Goal: Communication & Community: Answer question/provide support

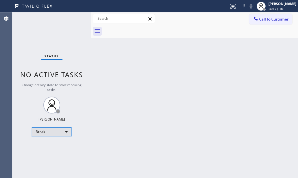
click at [62, 130] on div "Break" at bounding box center [51, 131] width 39 height 9
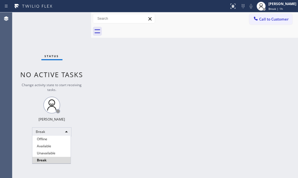
drag, startPoint x: 56, startPoint y: 148, endPoint x: 57, endPoint y: 145, distance: 2.8
click at [56, 147] on li "Available" at bounding box center [51, 146] width 38 height 7
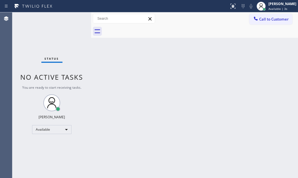
drag, startPoint x: 51, startPoint y: 37, endPoint x: 61, endPoint y: 47, distance: 14.1
click at [59, 45] on div "Status No active tasks You are ready to start receiving tasks. [PERSON_NAME] Av…" at bounding box center [51, 94] width 79 height 165
click at [134, 65] on div "Back to Dashboard Change Sender ID Customers Technicians Select a contact Outbo…" at bounding box center [194, 94] width 207 height 165
click at [191, 81] on div "Back to Dashboard Change Sender ID Customers Technicians Select a contact Outbo…" at bounding box center [194, 94] width 207 height 165
click at [213, 76] on div "Back to Dashboard Change Sender ID Customers Technicians Select a contact Outbo…" at bounding box center [194, 94] width 207 height 165
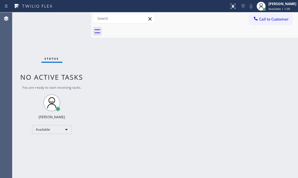
click at [64, 15] on div "Status No active tasks You are ready to start receiving tasks. [PERSON_NAME] Av…" at bounding box center [51, 94] width 79 height 165
click at [72, 19] on div "Status No active tasks You are ready to start receiving tasks. [PERSON_NAME] Av…" at bounding box center [51, 94] width 79 height 165
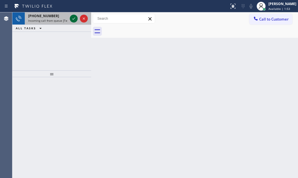
click at [71, 18] on icon at bounding box center [73, 18] width 7 height 7
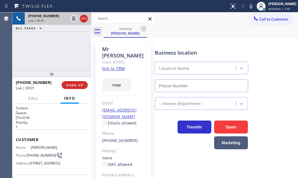
type input "[PHONE_NUMBER]"
click at [117, 66] on link "link to CRM" at bounding box center [113, 69] width 23 height 6
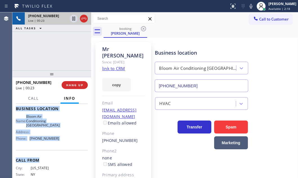
scroll to position [76, 0]
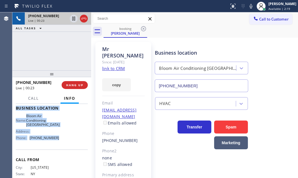
drag, startPoint x: 15, startPoint y: 137, endPoint x: 56, endPoint y: 154, distance: 44.3
click at [56, 154] on div "Context Queue: [Test] All Priority: 1 Customer Name: [PERSON_NAME] Phone: [PHON…" at bounding box center [51, 141] width 79 height 74
copy div "Customer Name: [PERSON_NAME] Phone: [PHONE_NUMBER] Address: [STREET_ADDRESS] Bu…"
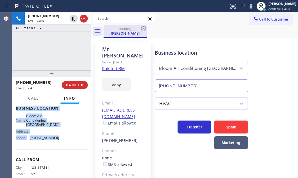
drag, startPoint x: 74, startPoint y: 20, endPoint x: 107, endPoint y: 33, distance: 35.4
click at [74, 19] on icon at bounding box center [73, 18] width 7 height 7
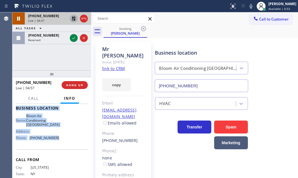
click at [72, 17] on icon at bounding box center [73, 18] width 7 height 7
drag, startPoint x: 72, startPoint y: 38, endPoint x: 90, endPoint y: 48, distance: 21.0
click at [72, 38] on icon at bounding box center [73, 38] width 7 height 7
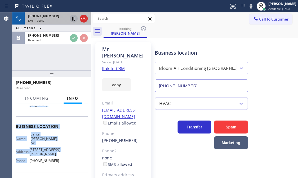
scroll to position [86, 0]
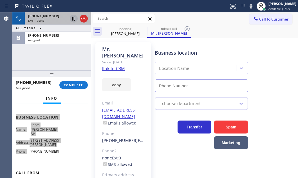
type input "[PHONE_NUMBER]"
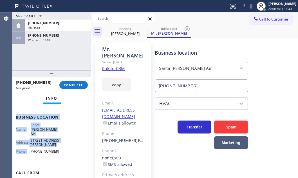
drag, startPoint x: 58, startPoint y: 40, endPoint x: 59, endPoint y: 48, distance: 8.0
click at [58, 41] on div "Wrap up | 02:01" at bounding box center [58, 40] width 60 height 4
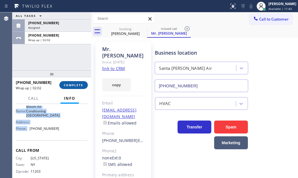
scroll to position [76, 0]
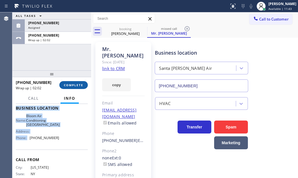
click at [73, 86] on span "COMPLETE" at bounding box center [73, 85] width 19 height 4
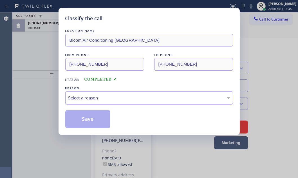
click at [106, 101] on div "Select a reason" at bounding box center [149, 97] width 168 height 13
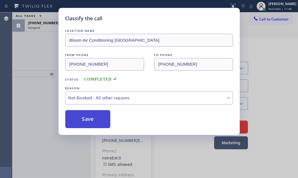
drag, startPoint x: 84, startPoint y: 118, endPoint x: 79, endPoint y: 119, distance: 4.8
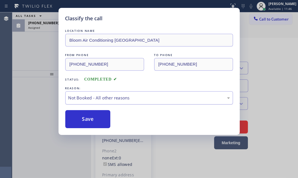
drag, startPoint x: 79, startPoint y: 119, endPoint x: 71, endPoint y: 93, distance: 27.4
click at [79, 119] on button "Save" at bounding box center [87, 119] width 45 height 18
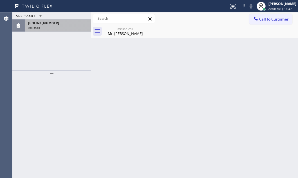
click at [50, 25] on div "[PHONE_NUMBER] Assigned" at bounding box center [57, 25] width 64 height 12
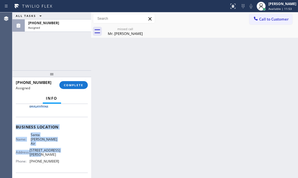
scroll to position [76, 0]
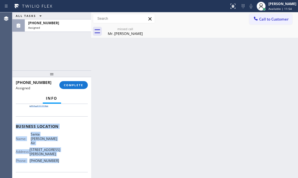
drag, startPoint x: 15, startPoint y: 121, endPoint x: 67, endPoint y: 164, distance: 66.9
click at [59, 164] on div "Context Queue: HVAC Priority: 0 Task Age: [DEMOGRAPHIC_DATA] minute(s) Customer…" at bounding box center [51, 141] width 79 height 74
copy div "Customer Name: Mr. Sasha Phone: [PHONE_NUMBER] Address: [STREET_ADDRESS][US_STA…"
click at [79, 84] on span "COMPLETE" at bounding box center [73, 85] width 19 height 4
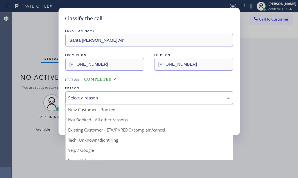
click at [140, 96] on div "Select a reason" at bounding box center [148, 97] width 161 height 6
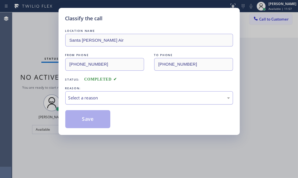
click at [102, 92] on div "Select a reason" at bounding box center [149, 97] width 168 height 13
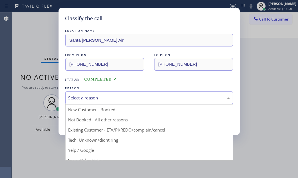
click at [92, 97] on div "Select a reason" at bounding box center [148, 97] width 161 height 6
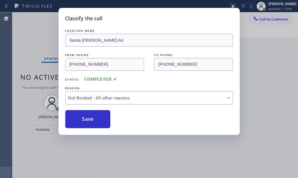
click at [128, 95] on div "Not Booked - All other reasons" at bounding box center [148, 97] width 161 height 6
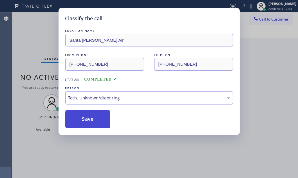
drag, startPoint x: 90, startPoint y: 121, endPoint x: 94, endPoint y: 121, distance: 3.7
click at [91, 121] on button "Save" at bounding box center [87, 119] width 45 height 18
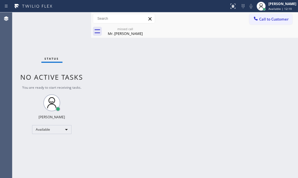
click at [127, 29] on div "missed call" at bounding box center [125, 29] width 42 height 4
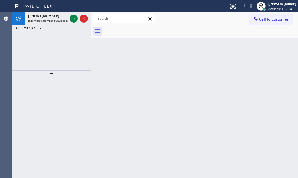
click at [194, 79] on div "Back to Dashboard Change Sender ID Customers Technicians Select a contact Outbo…" at bounding box center [194, 94] width 207 height 165
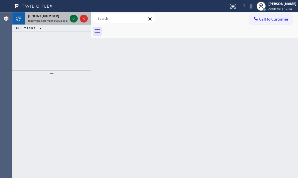
click at [70, 17] on icon at bounding box center [73, 18] width 7 height 7
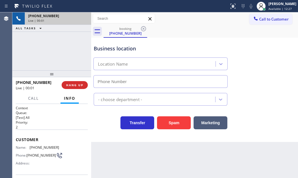
scroll to position [98, 0]
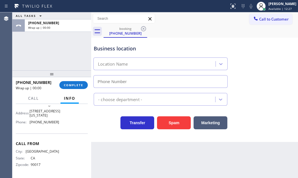
type input "[PHONE_NUMBER]"
drag, startPoint x: 74, startPoint y: 84, endPoint x: 116, endPoint y: 102, distance: 45.3
click at [75, 84] on span "COMPLETE" at bounding box center [73, 85] width 19 height 4
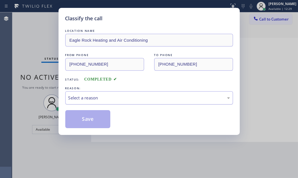
click at [135, 100] on div "Select a reason" at bounding box center [148, 97] width 161 height 6
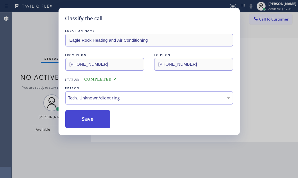
drag, startPoint x: 85, startPoint y: 121, endPoint x: 108, endPoint y: 120, distance: 23.6
click at [85, 121] on button "Save" at bounding box center [87, 119] width 45 height 18
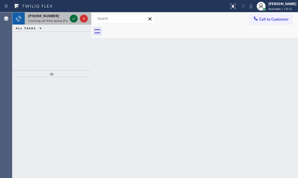
click at [73, 17] on icon at bounding box center [73, 18] width 7 height 7
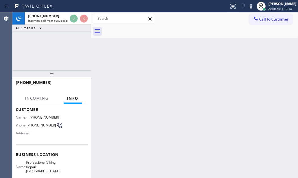
scroll to position [76, 0]
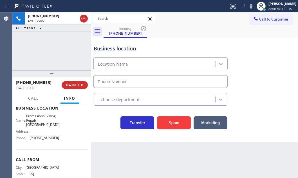
type input "[PHONE_NUMBER]"
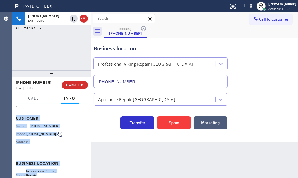
scroll to position [51, 0]
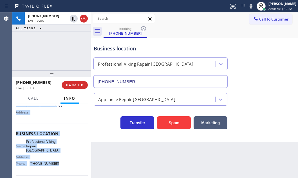
drag, startPoint x: 14, startPoint y: 138, endPoint x: 63, endPoint y: 167, distance: 56.5
click at [63, 167] on div "Context Queue: [Test] All Priority: 2 Customer Name: [PHONE_NUMBER] Phone: [PHO…" at bounding box center [51, 141] width 79 height 74
copy div "Customer Name: [PHONE_NUMBER] Phone: [PHONE_NUMBER] Address: Business location …"
click at [76, 85] on span "HANG UP" at bounding box center [74, 85] width 17 height 4
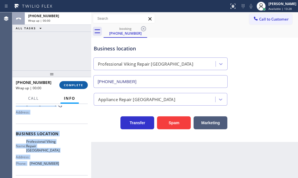
click at [68, 85] on span "COMPLETE" at bounding box center [73, 85] width 19 height 4
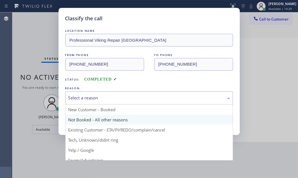
drag, startPoint x: 131, startPoint y: 98, endPoint x: 126, endPoint y: 115, distance: 17.6
click at [131, 98] on div "Select a reason" at bounding box center [148, 97] width 161 height 6
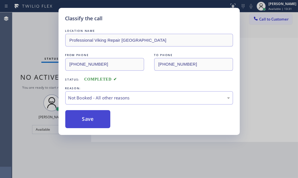
click at [84, 118] on button "Save" at bounding box center [87, 119] width 45 height 18
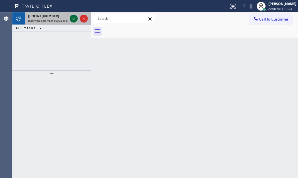
click at [74, 17] on icon at bounding box center [73, 18] width 7 height 7
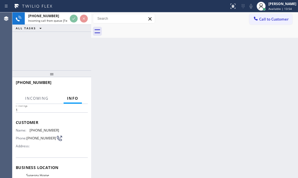
scroll to position [51, 0]
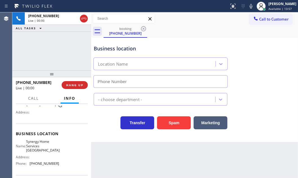
type input "[PHONE_NUMBER]"
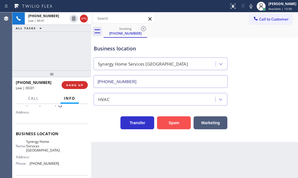
click at [169, 119] on button "Spam" at bounding box center [174, 122] width 34 height 13
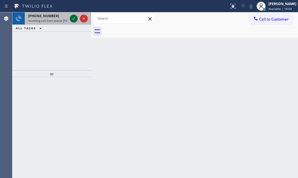
click at [77, 15] on div at bounding box center [74, 18] width 8 height 7
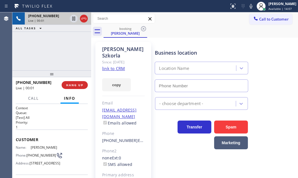
type input "[PHONE_NUMBER]"
drag, startPoint x: 111, startPoint y: 64, endPoint x: 182, endPoint y: 33, distance: 78.0
drag, startPoint x: 73, startPoint y: 18, endPoint x: 84, endPoint y: 24, distance: 12.7
click at [74, 19] on icon at bounding box center [73, 18] width 7 height 7
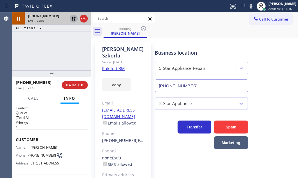
click at [72, 18] on icon at bounding box center [73, 18] width 7 height 7
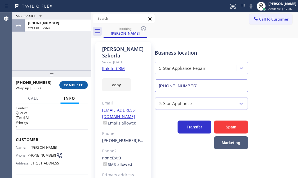
click at [73, 84] on span "COMPLETE" at bounding box center [73, 85] width 19 height 4
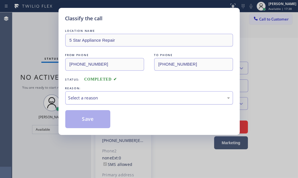
drag, startPoint x: 113, startPoint y: 99, endPoint x: 112, endPoint y: 102, distance: 3.4
click at [113, 99] on div "Select a reason" at bounding box center [148, 97] width 161 height 6
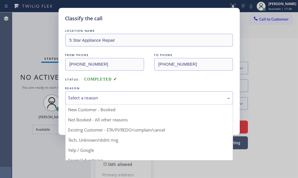
drag, startPoint x: 85, startPoint y: 130, endPoint x: 84, endPoint y: 126, distance: 4.0
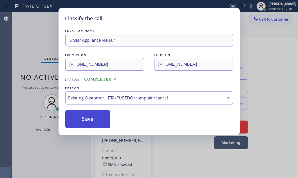
click at [84, 123] on button "Save" at bounding box center [87, 119] width 45 height 18
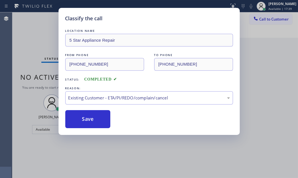
drag, startPoint x: 275, startPoint y: 46, endPoint x: 287, endPoint y: 46, distance: 11.3
click at [276, 46] on div "Back to Dashboard Change Sender ID Customers Technicians Select a contact Outbo…" at bounding box center [194, 94] width 207 height 165
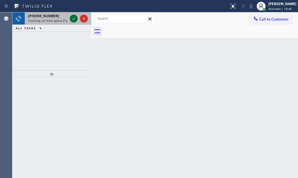
click at [73, 18] on icon at bounding box center [73, 18] width 7 height 7
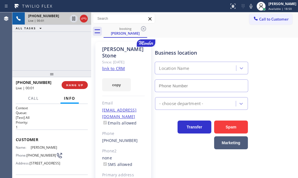
type input "[PHONE_NUMBER]"
click at [82, 18] on icon at bounding box center [83, 18] width 7 height 7
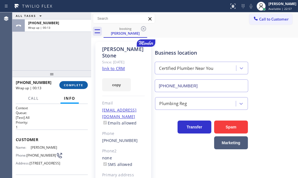
click at [78, 84] on span "COMPLETE" at bounding box center [73, 85] width 19 height 4
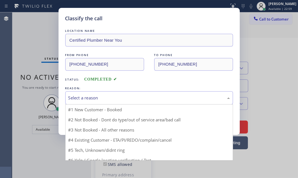
click at [118, 99] on div "Select a reason" at bounding box center [148, 97] width 161 height 6
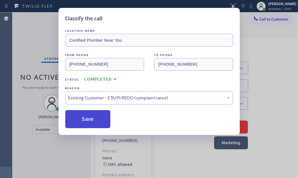
drag, startPoint x: 111, startPoint y: 132, endPoint x: 102, endPoint y: 125, distance: 11.4
click at [99, 120] on button "Save" at bounding box center [87, 119] width 45 height 18
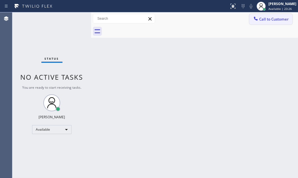
click at [280, 22] on button "Call to Customer" at bounding box center [270, 19] width 43 height 11
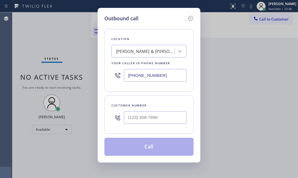
click at [174, 73] on input "[PHONE_NUMBER]" at bounding box center [155, 75] width 63 height 13
paste input "18) 862-6257"
type input "[PHONE_NUMBER]"
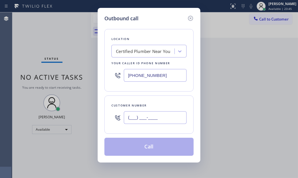
click at [136, 116] on input "(___) ___-____" at bounding box center [155, 117] width 63 height 13
paste input "626) 710-8617"
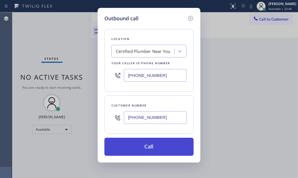
type input "[PHONE_NUMBER]"
click at [144, 144] on button "Call" at bounding box center [148, 146] width 89 height 18
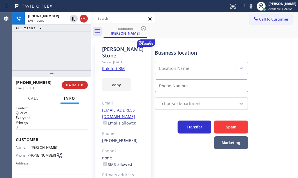
type input "[PHONE_NUMBER]"
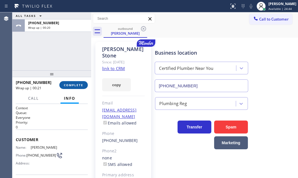
click at [75, 83] on span "COMPLETE" at bounding box center [73, 85] width 19 height 4
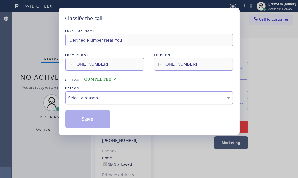
click at [182, 97] on div "Select a reason" at bounding box center [148, 97] width 161 height 6
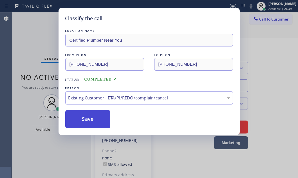
click at [96, 121] on button "Save" at bounding box center [87, 119] width 45 height 18
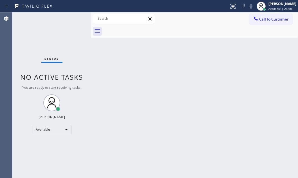
click at [120, 73] on div "Back to Dashboard Change Sender ID Customers Technicians Select a contact Outbo…" at bounding box center [194, 94] width 207 height 165
click at [70, 21] on div "Status No active tasks You are ready to start receiving tasks. [PERSON_NAME] Av…" at bounding box center [51, 94] width 79 height 165
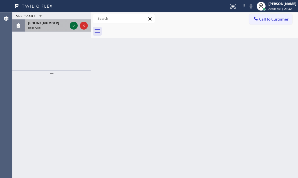
click at [73, 26] on icon at bounding box center [73, 25] width 7 height 7
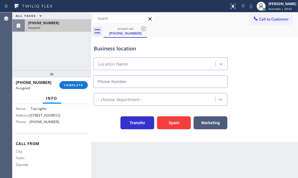
scroll to position [93, 0]
type input "[PHONE_NUMBER]"
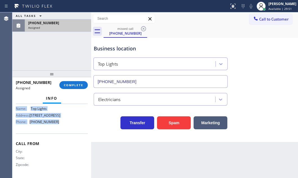
drag, startPoint x: 14, startPoint y: 141, endPoint x: 66, endPoint y: 129, distance: 53.1
click at [66, 129] on div "Context Queue: Electrical Priority: 0 Task Age: Customer Name: [PHONE_NUMBER] P…" at bounding box center [51, 141] width 79 height 74
copy div "Customer Name: [PHONE_NUMBER] Phone: [PHONE_NUMBER] Address: Business location …"
click at [64, 83] on span "COMPLETE" at bounding box center [73, 85] width 19 height 4
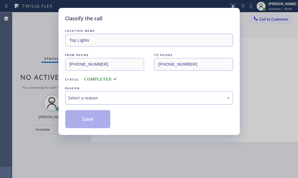
click at [87, 98] on div "Select a reason" at bounding box center [148, 97] width 161 height 6
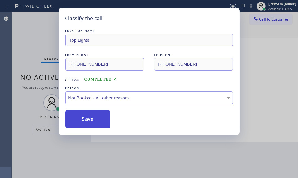
drag, startPoint x: 88, startPoint y: 118, endPoint x: 79, endPoint y: 119, distance: 8.5
click at [79, 119] on button "Save" at bounding box center [87, 119] width 45 height 18
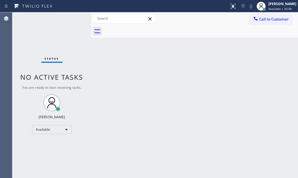
click at [33, 172] on div "Status No active tasks You are ready to start receiving tasks. [PERSON_NAME] Av…" at bounding box center [51, 94] width 79 height 165
click at [91, 97] on div at bounding box center [91, 94] width 0 height 165
click at [193, 126] on div "Back to Dashboard Change Sender ID Customers Technicians Select a contact Outbo…" at bounding box center [194, 94] width 207 height 165
click at [192, 126] on div "Back to Dashboard Change Sender ID Customers Technicians Select a contact Outbo…" at bounding box center [194, 94] width 207 height 165
click at [67, 130] on div "Available" at bounding box center [51, 129] width 39 height 9
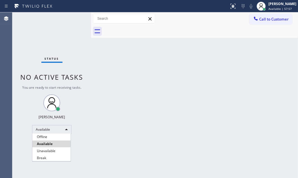
drag, startPoint x: 44, startPoint y: 157, endPoint x: 78, endPoint y: 152, distance: 34.0
click at [44, 157] on li "Break" at bounding box center [51, 157] width 38 height 7
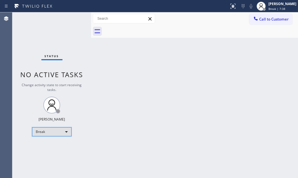
click at [66, 133] on div "Break" at bounding box center [51, 131] width 39 height 9
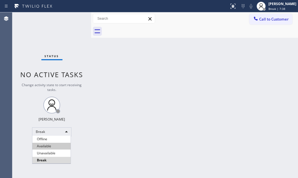
click at [47, 146] on li "Available" at bounding box center [51, 146] width 38 height 7
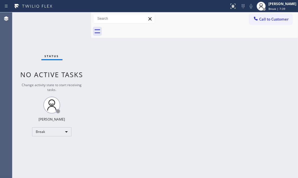
drag, startPoint x: 49, startPoint y: 20, endPoint x: 49, endPoint y: 17, distance: 3.1
click at [49, 17] on div "Status No active tasks Change activity state to start receiving tasks. [PERSON_…" at bounding box center [51, 94] width 79 height 165
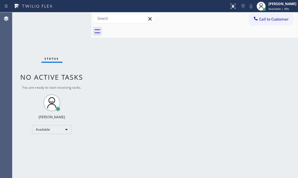
click at [70, 19] on div "Status No active tasks You are ready to start receiving tasks. [PERSON_NAME] Av…" at bounding box center [51, 94] width 79 height 165
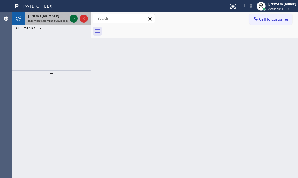
click at [70, 18] on icon at bounding box center [73, 18] width 7 height 7
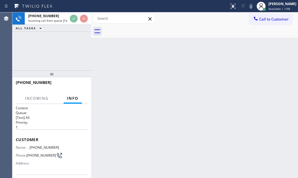
click at [66, 60] on div "[PHONE_NUMBER] Incoming call from queue [Test] All ALL TASKS ALL TASKS ACTIVE T…" at bounding box center [51, 41] width 79 height 58
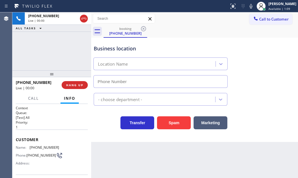
type input "[PHONE_NUMBER]"
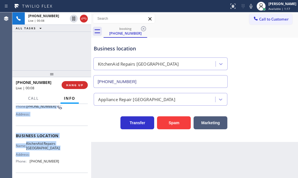
scroll to position [51, 0]
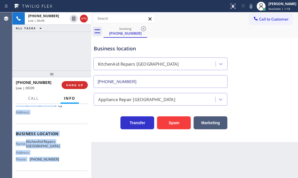
drag, startPoint x: 15, startPoint y: 138, endPoint x: 56, endPoint y: 166, distance: 50.0
click at [56, 166] on div "Context Queue: [Test] All Priority: 1 Customer Name: [PHONE_NUMBER] Phone: [PHO…" at bounding box center [51, 141] width 79 height 74
copy div "Customer Name: [PHONE_NUMBER] Phone: [PHONE_NUMBER] Address: Business location …"
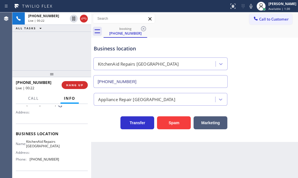
click at [248, 78] on div "Business location KitchenAid Repairs [GEOGRAPHIC_DATA] [PHONE_NUMBER]" at bounding box center [195, 62] width 204 height 51
click at [75, 85] on span "HANG UP" at bounding box center [74, 85] width 17 height 4
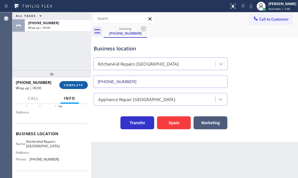
click at [77, 85] on span "COMPLETE" at bounding box center [73, 85] width 19 height 4
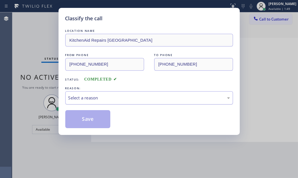
click at [155, 97] on div "Select a reason" at bounding box center [148, 97] width 161 height 6
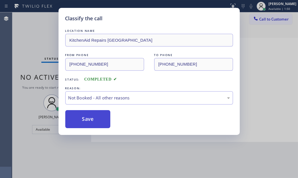
click at [86, 119] on button "Save" at bounding box center [87, 119] width 45 height 18
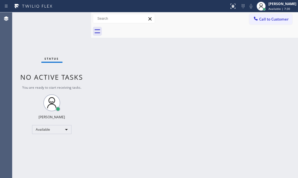
click at [70, 22] on div "Status No active tasks You are ready to start receiving tasks. [PERSON_NAME] Av…" at bounding box center [51, 94] width 79 height 165
click at [71, 20] on div "Status No active tasks You are ready to start receiving tasks. [PERSON_NAME] Av…" at bounding box center [51, 94] width 79 height 165
click at [116, 103] on div "Back to Dashboard Change Sender ID Customers Technicians Select a contact Outbo…" at bounding box center [194, 94] width 207 height 165
click at [71, 17] on div "Status No active tasks You are ready to start receiving tasks. [PERSON_NAME] Av…" at bounding box center [51, 94] width 79 height 165
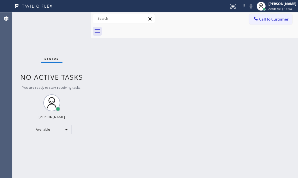
click at [72, 18] on div "Status No active tasks You are ready to start receiving tasks. [PERSON_NAME] Av…" at bounding box center [51, 94] width 79 height 165
click at [73, 18] on div "Status No active tasks You are ready to start receiving tasks. [PERSON_NAME] Av…" at bounding box center [51, 94] width 79 height 165
click at [71, 17] on div "Status No active tasks You are ready to start receiving tasks. [PERSON_NAME] Av…" at bounding box center [51, 94] width 79 height 165
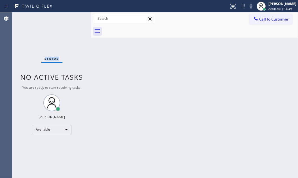
click at [71, 17] on div "Status No active tasks You are ready to start receiving tasks. [PERSON_NAME] Av…" at bounding box center [51, 94] width 79 height 165
click at [72, 17] on div "Status No active tasks You are ready to start receiving tasks. [PERSON_NAME] Av…" at bounding box center [51, 94] width 79 height 165
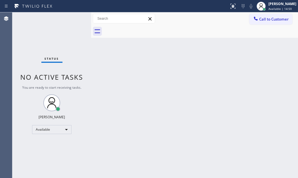
click at [72, 17] on div "Status No active tasks You are ready to start receiving tasks. [PERSON_NAME] Av…" at bounding box center [51, 94] width 79 height 165
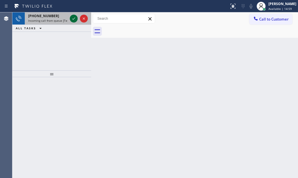
click at [71, 17] on icon at bounding box center [73, 18] width 7 height 7
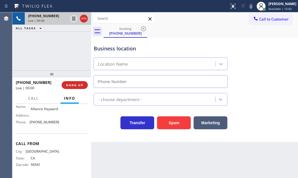
type input "[PHONE_NUMBER]"
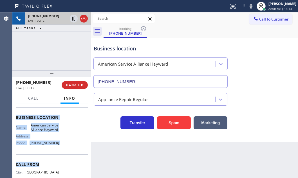
scroll to position [67, 0]
drag, startPoint x: 14, startPoint y: 119, endPoint x: 72, endPoint y: 154, distance: 66.9
click at [67, 152] on div "Context Queue: [Test] All Priority: 2 Customer Name: [PHONE_NUMBER] Phone: [PHO…" at bounding box center [51, 141] width 79 height 74
copy div "Customer Name: [PHONE_NUMBER] Phone: [PHONE_NUMBER] Address: Business location …"
click at [72, 18] on icon at bounding box center [73, 18] width 7 height 7
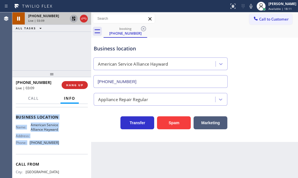
click at [73, 20] on icon at bounding box center [74, 19] width 4 height 4
click at [85, 20] on icon at bounding box center [83, 18] width 7 height 7
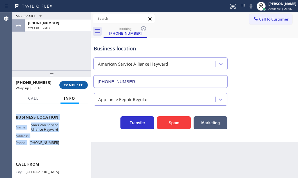
click at [80, 84] on span "COMPLETE" at bounding box center [73, 85] width 19 height 4
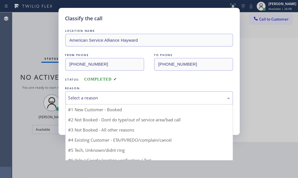
click at [146, 93] on div "Select a reason" at bounding box center [149, 97] width 168 height 13
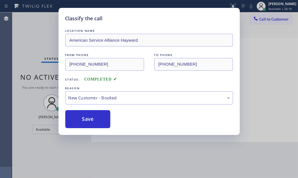
drag, startPoint x: 87, startPoint y: 117, endPoint x: 281, endPoint y: 132, distance: 194.6
click at [90, 117] on button "Save" at bounding box center [87, 119] width 45 height 18
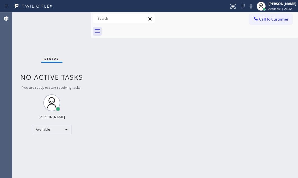
drag, startPoint x: 192, startPoint y: 65, endPoint x: 206, endPoint y: 62, distance: 14.2
click at [193, 65] on div "Back to Dashboard Change Sender ID Customers Technicians Select a contact Outbo…" at bounding box center [194, 94] width 207 height 165
click at [72, 18] on div "Status No active tasks You are ready to start receiving tasks. [PERSON_NAME] Av…" at bounding box center [51, 94] width 79 height 165
click at [199, 66] on div "Back to Dashboard Change Sender ID Customers Technicians Select a contact Outbo…" at bounding box center [194, 94] width 207 height 165
click at [71, 19] on div "Status No active tasks You are ready to start receiving tasks. [PERSON_NAME] Av…" at bounding box center [51, 94] width 79 height 165
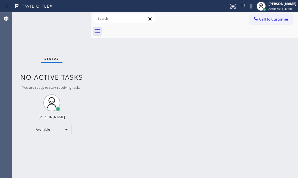
click at [73, 19] on div "Status No active tasks You are ready to start receiving tasks. [PERSON_NAME] Av…" at bounding box center [51, 94] width 79 height 165
click at [74, 17] on div "Status No active tasks You are ready to start receiving tasks. [PERSON_NAME] Av…" at bounding box center [51, 94] width 79 height 165
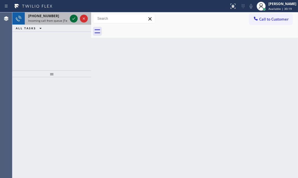
click at [69, 19] on div at bounding box center [79, 18] width 20 height 12
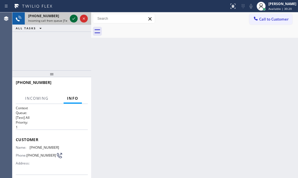
click at [70, 19] on icon at bounding box center [73, 18] width 7 height 7
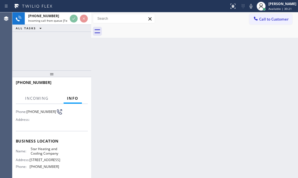
scroll to position [76, 0]
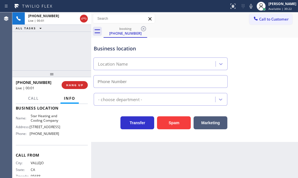
type input "[PHONE_NUMBER]"
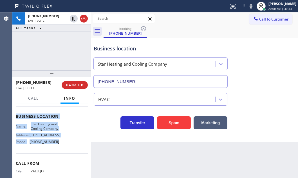
scroll to position [98, 0]
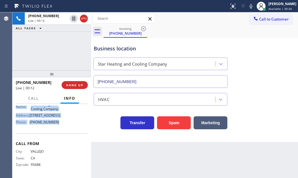
drag, startPoint x: 15, startPoint y: 135, endPoint x: 62, endPoint y: 126, distance: 47.5
click at [62, 126] on div "Context Queue: [Test] All Priority: 1 Customer Name: [PHONE_NUMBER] Phone: [PHO…" at bounding box center [51, 141] width 79 height 74
copy div "Customer Name: [PHONE_NUMBER] Phone: [PHONE_NUMBER] Address: Business location …"
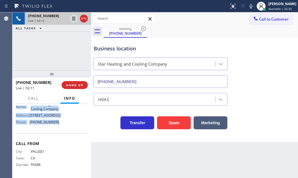
click at [85, 19] on icon at bounding box center [83, 18] width 7 height 7
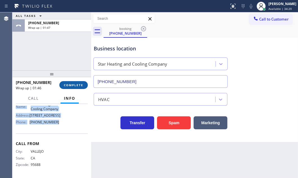
click at [76, 85] on span "COMPLETE" at bounding box center [73, 85] width 19 height 4
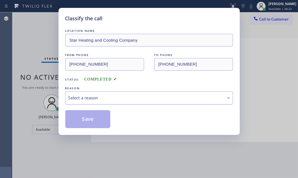
drag, startPoint x: 132, startPoint y: 95, endPoint x: 130, endPoint y: 99, distance: 4.8
click at [132, 94] on div "Select a reason" at bounding box center [148, 97] width 161 height 6
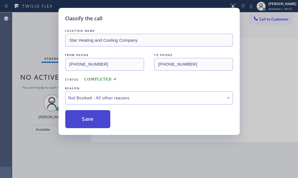
click at [82, 116] on button "Save" at bounding box center [87, 119] width 45 height 18
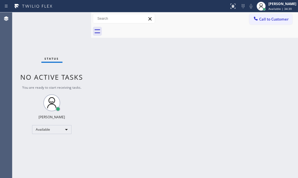
click at [76, 17] on div "Status No active tasks You are ready to start receiving tasks. [PERSON_NAME] Av…" at bounding box center [51, 94] width 79 height 165
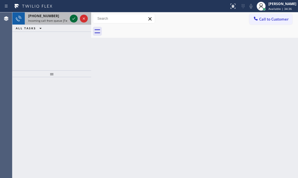
click at [71, 16] on icon at bounding box center [73, 18] width 7 height 7
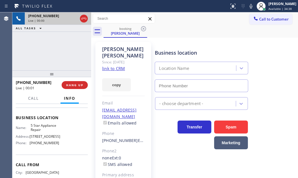
scroll to position [46, 0]
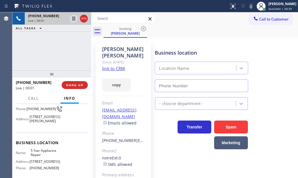
type input "[PHONE_NUMBER]"
click at [73, 20] on icon at bounding box center [73, 18] width 7 height 7
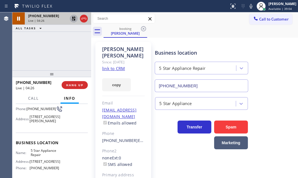
click at [75, 18] on icon at bounding box center [73, 18] width 7 height 7
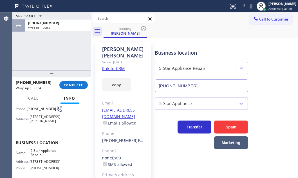
drag, startPoint x: 74, startPoint y: 84, endPoint x: 87, endPoint y: 87, distance: 14.0
click at [74, 84] on span "COMPLETE" at bounding box center [73, 85] width 19 height 4
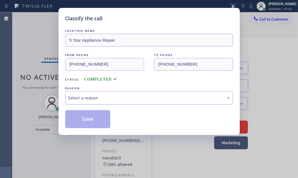
drag, startPoint x: 105, startPoint y: 96, endPoint x: 106, endPoint y: 101, distance: 4.5
click at [105, 97] on div "Select a reason" at bounding box center [148, 97] width 161 height 6
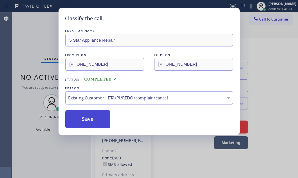
drag, startPoint x: 96, startPoint y: 130, endPoint x: 91, endPoint y: 124, distance: 8.0
click at [88, 121] on button "Save" at bounding box center [87, 119] width 45 height 18
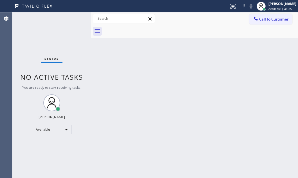
drag, startPoint x: 265, startPoint y: 59, endPoint x: 294, endPoint y: 72, distance: 32.0
click at [265, 59] on div "Back to Dashboard Change Sender ID Customers Technicians Select a contact Outbo…" at bounding box center [194, 94] width 207 height 165
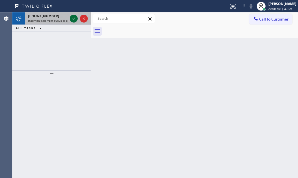
click at [73, 17] on icon at bounding box center [73, 18] width 7 height 7
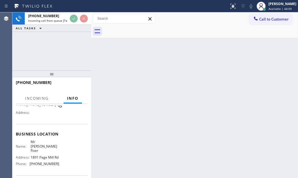
scroll to position [51, 0]
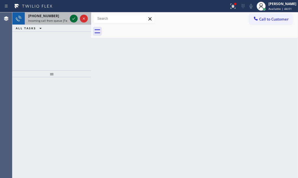
click at [73, 19] on icon at bounding box center [73, 18] width 3 height 2
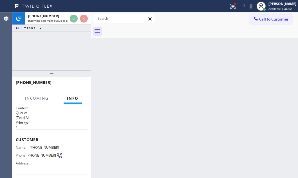
scroll to position [51, 0]
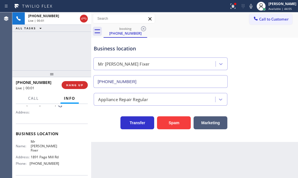
type input "[PHONE_NUMBER]"
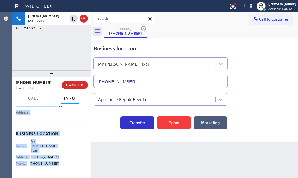
drag, startPoint x: 16, startPoint y: 136, endPoint x: 58, endPoint y: 165, distance: 51.3
click at [58, 165] on div "Context Queue: [Test] All Priority: 1 Customer Name: [PHONE_NUMBER] Phone: [PHO…" at bounding box center [52, 138] width 72 height 167
copy div "Customer Name: [PHONE_NUMBER] Phone: [PHONE_NUMBER] Address: Business location …"
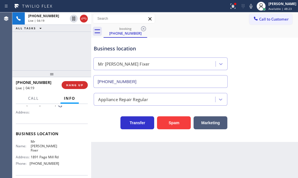
click at [225, 43] on div "Business location Mr [PERSON_NAME] [PHONE_NUMBER]" at bounding box center [161, 63] width 136 height 49
click at [220, 43] on div "Business location Mr [PERSON_NAME] [PHONE_NUMBER]" at bounding box center [161, 63] width 136 height 49
click at [252, 40] on div "Business location Mr [PERSON_NAME] [PHONE_NUMBER]" at bounding box center [195, 62] width 204 height 51
click at [77, 32] on div "[PHONE_NUMBER] Live | 05:18 ALL TASKS ALL TASKS ACTIVE TASKS TASKS IN WRAP UP" at bounding box center [51, 41] width 79 height 58
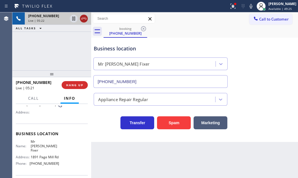
click at [83, 19] on icon at bounding box center [83, 18] width 7 height 7
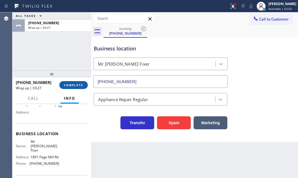
click at [67, 82] on button "COMPLETE" at bounding box center [73, 85] width 28 height 8
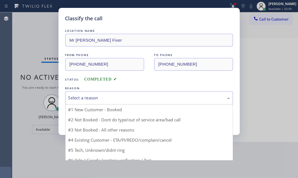
click at [126, 102] on div "Select a reason" at bounding box center [149, 97] width 168 height 13
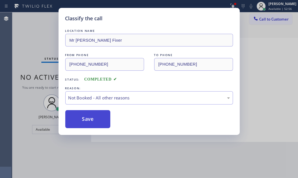
click at [86, 121] on button "Save" at bounding box center [87, 119] width 45 height 18
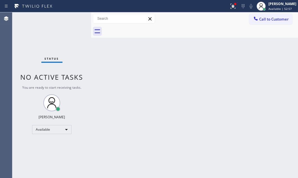
click at [230, 6] on icon at bounding box center [231, 6] width 3 height 4
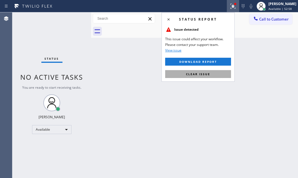
click at [208, 71] on button "Clear issue" at bounding box center [198, 74] width 66 height 8
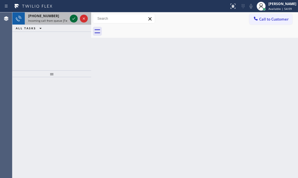
click at [74, 18] on icon at bounding box center [73, 18] width 7 height 7
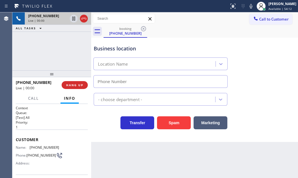
type input "[PHONE_NUMBER]"
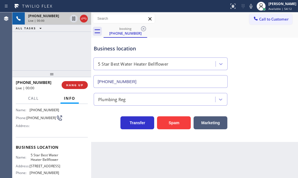
scroll to position [76, 0]
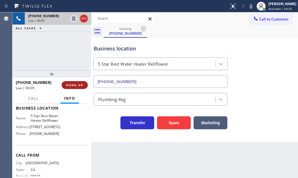
click at [76, 85] on span "HANG UP" at bounding box center [74, 85] width 17 height 4
click at [78, 88] on button "HANG UP" at bounding box center [75, 85] width 26 height 8
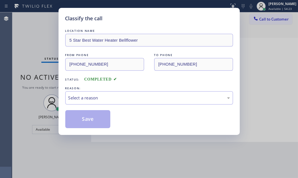
click at [146, 89] on div "REASON:" at bounding box center [149, 88] width 168 height 6
click at [145, 96] on div "Select a reason" at bounding box center [148, 97] width 161 height 6
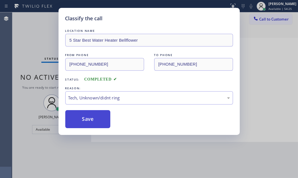
drag, startPoint x: 98, startPoint y: 123, endPoint x: 183, endPoint y: 96, distance: 89.0
click at [98, 122] on button "Save" at bounding box center [87, 119] width 45 height 18
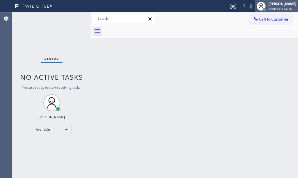
click at [267, 6] on div "[PERSON_NAME] Available | 54:26" at bounding box center [282, 6] width 31 height 10
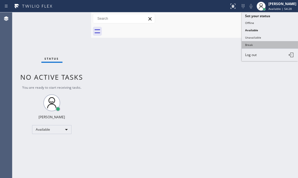
click at [252, 44] on button "Break" at bounding box center [270, 44] width 56 height 7
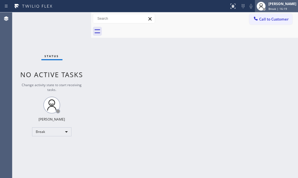
click at [268, 8] on span "Break | 16:19" at bounding box center [277, 9] width 19 height 4
click at [262, 10] on div at bounding box center [264, 9] width 4 height 4
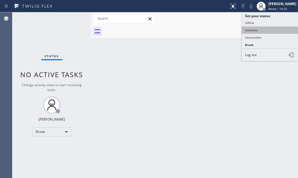
click at [252, 29] on button "Available" at bounding box center [270, 29] width 56 height 7
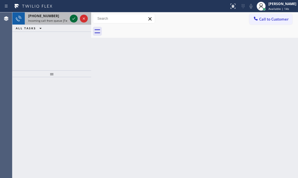
click at [73, 16] on icon at bounding box center [73, 18] width 7 height 7
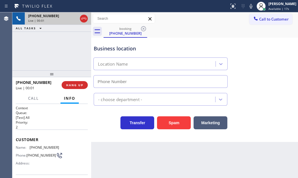
type input "[PHONE_NUMBER]"
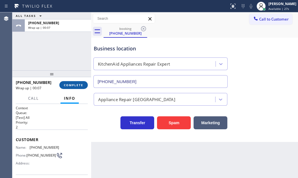
drag, startPoint x: 73, startPoint y: 85, endPoint x: 82, endPoint y: 86, distance: 8.5
click at [73, 85] on span "COMPLETE" at bounding box center [73, 85] width 19 height 4
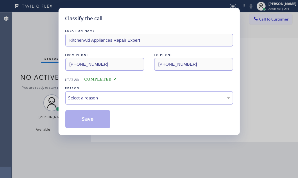
click at [124, 101] on div "Select a reason" at bounding box center [149, 97] width 168 height 13
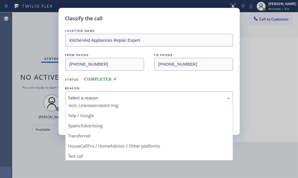
scroll to position [37, 0]
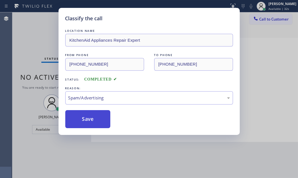
click at [85, 118] on button "Save" at bounding box center [87, 119] width 45 height 18
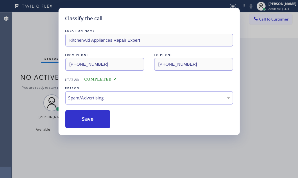
click at [191, 117] on div "Save" at bounding box center [149, 119] width 168 height 18
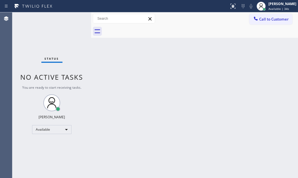
click at [29, 27] on div "Status No active tasks You are ready to start receiving tasks. [PERSON_NAME] Av…" at bounding box center [51, 94] width 79 height 165
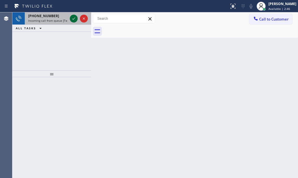
click at [75, 17] on icon at bounding box center [73, 18] width 7 height 7
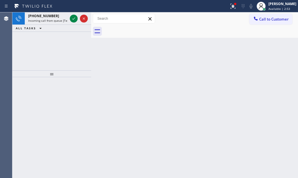
click at [74, 20] on icon at bounding box center [73, 18] width 7 height 7
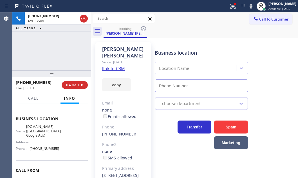
scroll to position [76, 0]
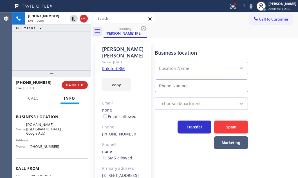
type input "[PHONE_NUMBER]"
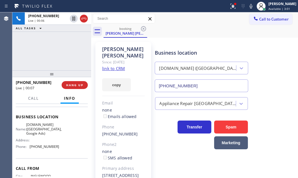
drag, startPoint x: 111, startPoint y: 62, endPoint x: 110, endPoint y: 59, distance: 3.4
click at [44, 41] on div "[PHONE_NUMBER] Live | 00:47 ALL TASKS ALL TASKS ACTIVE TASKS TASKS IN WRAP UP" at bounding box center [51, 41] width 79 height 58
click at [231, 6] on icon at bounding box center [232, 5] width 3 height 2
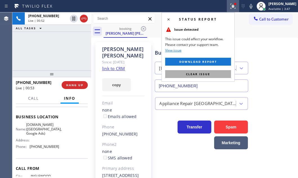
click at [218, 72] on button "Clear issue" at bounding box center [198, 74] width 66 height 8
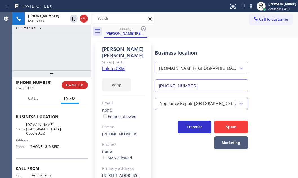
click at [45, 54] on div "[PHONE_NUMBER] Live | 01:08 ALL TASKS ALL TASKS ACTIVE TASKS TASKS IN WRAP UP" at bounding box center [51, 41] width 79 height 58
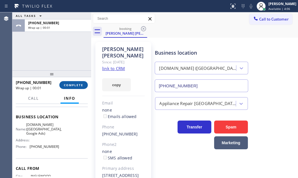
click at [73, 85] on span "COMPLETE" at bounding box center [73, 85] width 19 height 4
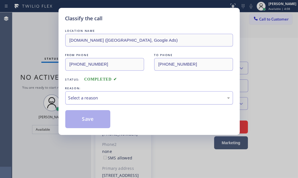
click at [113, 93] on div "Select a reason" at bounding box center [149, 97] width 168 height 13
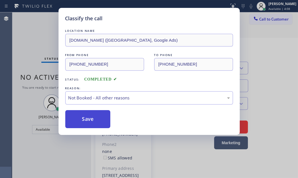
click at [81, 118] on button "Save" at bounding box center [87, 119] width 45 height 18
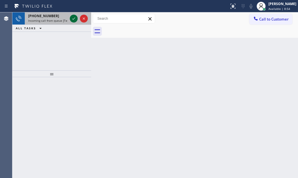
click at [73, 17] on icon at bounding box center [73, 18] width 7 height 7
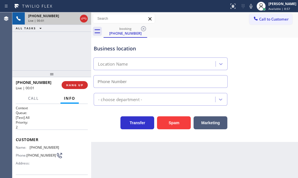
type input "[PHONE_NUMBER]"
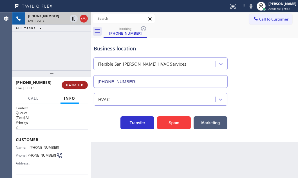
click at [69, 87] on button "HANG UP" at bounding box center [75, 85] width 26 height 8
click at [69, 86] on span "HANG UP" at bounding box center [74, 85] width 17 height 4
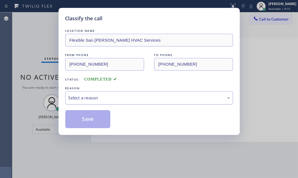
click at [172, 96] on div "Select a reason" at bounding box center [148, 97] width 161 height 6
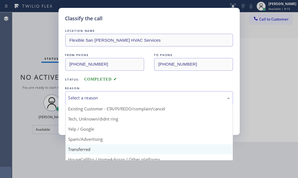
scroll to position [37, 0]
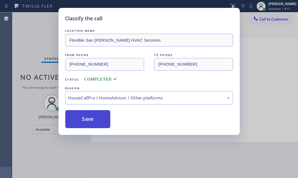
click at [91, 122] on button "Save" at bounding box center [87, 119] width 45 height 18
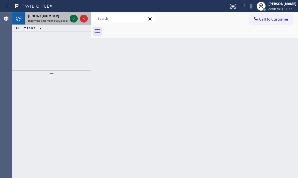
click at [73, 19] on icon at bounding box center [73, 18] width 7 height 7
click at [71, 17] on icon at bounding box center [73, 18] width 7 height 7
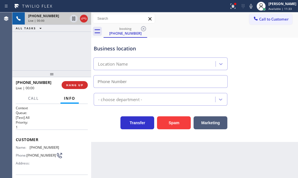
type input "[PHONE_NUMBER]"
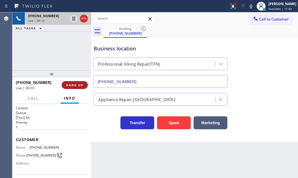
click at [76, 86] on span "HANG UP" at bounding box center [74, 85] width 17 height 4
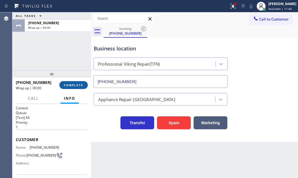
click at [76, 85] on span "COMPLETE" at bounding box center [73, 85] width 19 height 4
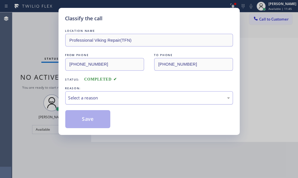
click at [124, 98] on div "Select a reason" at bounding box center [148, 97] width 161 height 6
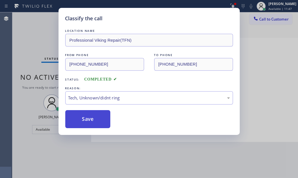
click at [82, 119] on button "Save" at bounding box center [87, 119] width 45 height 18
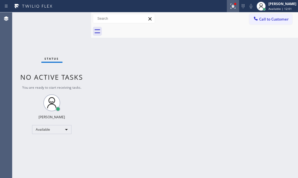
click at [230, 7] on icon at bounding box center [231, 6] width 3 height 4
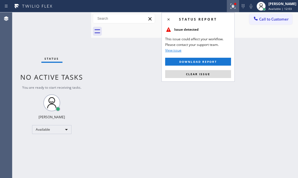
click at [191, 73] on span "Clear issue" at bounding box center [198, 74] width 24 height 4
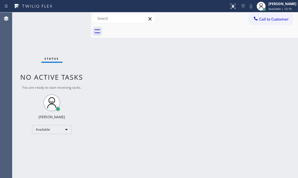
click at [72, 18] on div "Status No active tasks You are ready to start receiving tasks. [PERSON_NAME] Av…" at bounding box center [51, 94] width 79 height 165
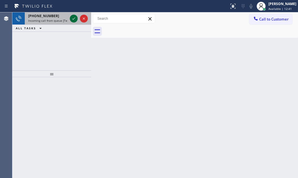
click at [74, 21] on icon at bounding box center [73, 18] width 7 height 7
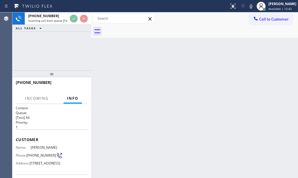
scroll to position [98, 0]
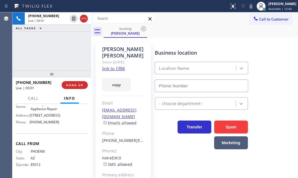
type input "[PHONE_NUMBER]"
drag, startPoint x: 120, startPoint y: 62, endPoint x: 173, endPoint y: 22, distance: 65.9
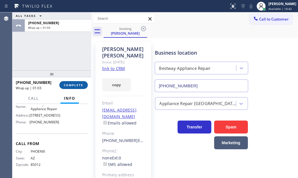
click at [73, 84] on span "COMPLETE" at bounding box center [73, 85] width 19 height 4
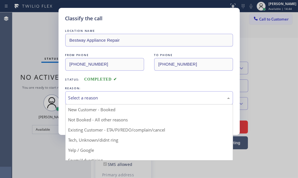
click at [102, 97] on div "Select a reason" at bounding box center [148, 97] width 161 height 6
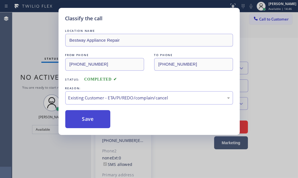
click at [84, 119] on button "Save" at bounding box center [87, 119] width 45 height 18
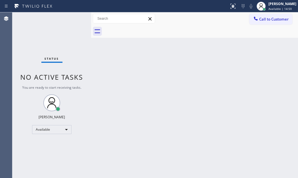
click at [207, 67] on div "Back to Dashboard Change Sender ID Customers Technicians Select a contact Outbo…" at bounding box center [194, 94] width 207 height 165
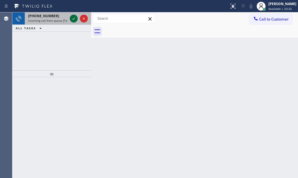
click at [74, 19] on icon at bounding box center [73, 18] width 3 height 2
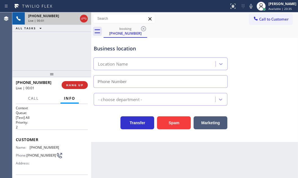
type input "[PHONE_NUMBER]"
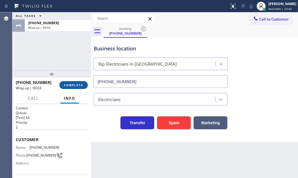
click at [74, 86] on span "COMPLETE" at bounding box center [73, 85] width 19 height 4
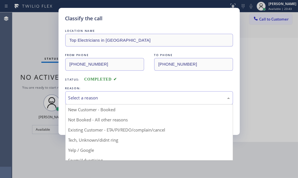
click at [99, 98] on div "Select a reason" at bounding box center [148, 97] width 161 height 6
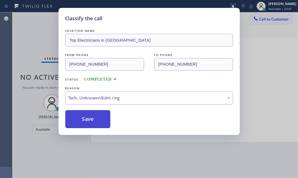
click at [84, 122] on button "Save" at bounding box center [87, 119] width 45 height 18
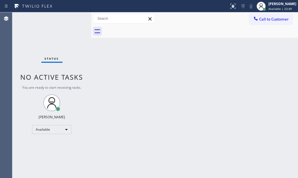
click at [26, 24] on div "Status No active tasks You are ready to start receiving tasks. [PERSON_NAME] Av…" at bounding box center [51, 94] width 79 height 165
click at [66, 129] on div "Available" at bounding box center [51, 129] width 39 height 9
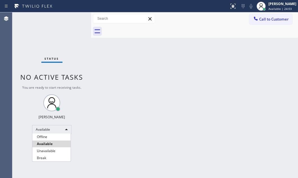
click at [275, 6] on div at bounding box center [149, 89] width 298 height 178
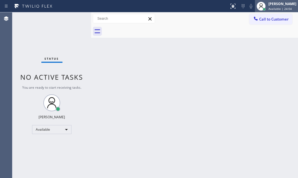
click at [268, 8] on span "Available | 24:04" at bounding box center [279, 9] width 23 height 4
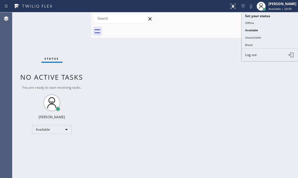
drag, startPoint x: 258, startPoint y: 42, endPoint x: 294, endPoint y: 42, distance: 36.0
click at [258, 42] on button "Break" at bounding box center [270, 44] width 56 height 7
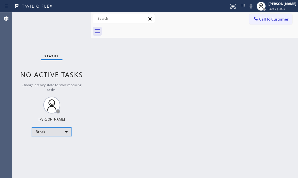
click at [63, 132] on div "Break" at bounding box center [51, 131] width 39 height 9
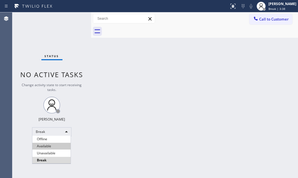
click at [52, 144] on li "Available" at bounding box center [51, 146] width 38 height 7
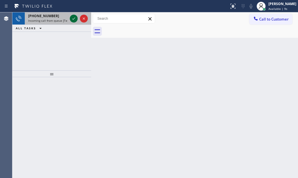
click at [73, 17] on icon at bounding box center [73, 18] width 7 height 7
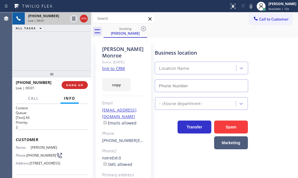
type input "[PHONE_NUMBER]"
click at [42, 62] on div "[PHONE_NUMBER] Live | 00:15 ALL TASKS ALL TASKS ACTIVE TASKS TASKS IN WRAP UP" at bounding box center [51, 41] width 79 height 58
drag, startPoint x: 177, startPoint y: 37, endPoint x: 169, endPoint y: 42, distance: 10.0
click at [177, 37] on div "booking [PERSON_NAME]" at bounding box center [200, 31] width 194 height 13
click at [120, 66] on link "link to CRM" at bounding box center [113, 69] width 23 height 6
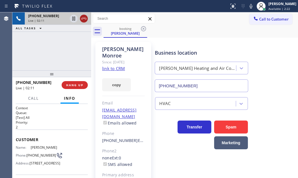
click at [82, 20] on icon at bounding box center [83, 18] width 7 height 7
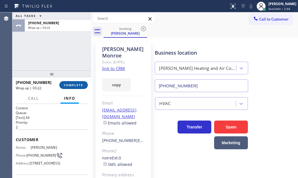
click at [76, 85] on span "COMPLETE" at bounding box center [73, 85] width 19 height 4
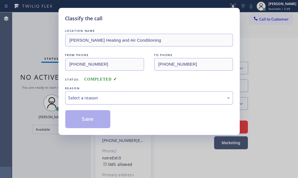
click at [108, 96] on div "Select a reason" at bounding box center [148, 97] width 161 height 6
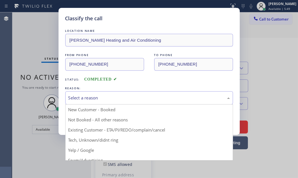
drag, startPoint x: 94, startPoint y: 119, endPoint x: 92, endPoint y: 117, distance: 3.0
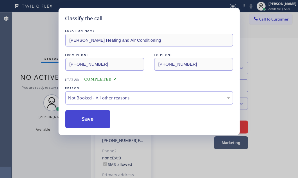
click at [90, 113] on button "Save" at bounding box center [87, 119] width 45 height 18
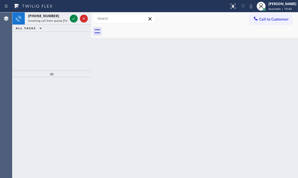
drag, startPoint x: 21, startPoint y: 39, endPoint x: 25, endPoint y: 36, distance: 5.3
click at [22, 37] on div "[PHONE_NUMBER] Incoming call from queue [Test] All ALL TASKS ALL TASKS ACTIVE T…" at bounding box center [51, 41] width 79 height 58
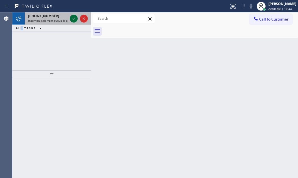
click at [72, 18] on icon at bounding box center [73, 18] width 7 height 7
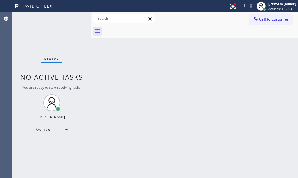
drag, startPoint x: 241, startPoint y: 62, endPoint x: 237, endPoint y: 28, distance: 34.3
click at [241, 60] on div "Back to Dashboard Change Sender ID Customers Technicians Select a contact Outbo…" at bounding box center [194, 94] width 207 height 165
click at [230, 8] on icon at bounding box center [232, 6] width 7 height 7
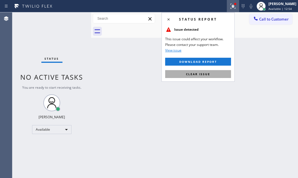
click at [219, 74] on button "Clear issue" at bounding box center [198, 74] width 66 height 8
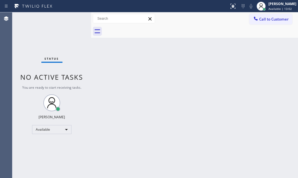
click at [78, 17] on div "Status No active tasks You are ready to start receiving tasks. [PERSON_NAME] Av…" at bounding box center [51, 94] width 79 height 165
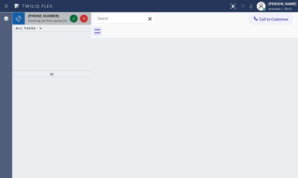
click at [71, 19] on icon at bounding box center [73, 18] width 7 height 7
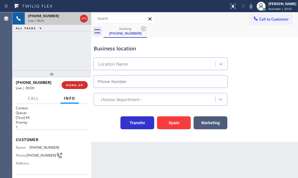
type input "[PHONE_NUMBER]"
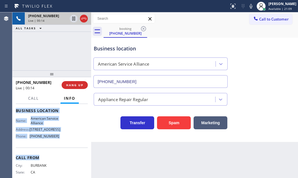
scroll to position [76, 0]
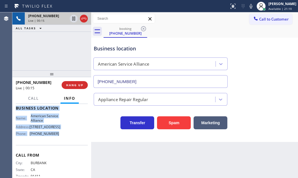
drag, startPoint x: 15, startPoint y: 137, endPoint x: 82, endPoint y: 146, distance: 68.1
click at [66, 141] on div "Context Queue: [Test] All Priority: 1 Customer Name: [PHONE_NUMBER] Phone: [PHO…" at bounding box center [51, 141] width 79 height 74
copy div "Customer Name: [PHONE_NUMBER] Phone: [PHONE_NUMBER] Address: Business location …"
click at [74, 18] on icon at bounding box center [73, 19] width 3 height 4
click at [74, 20] on icon at bounding box center [73, 18] width 7 height 7
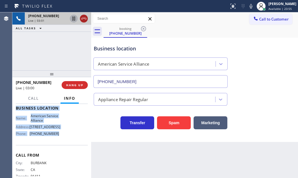
click at [84, 19] on icon at bounding box center [83, 18] width 7 height 7
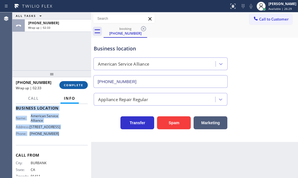
click at [72, 83] on span "COMPLETE" at bounding box center [73, 85] width 19 height 4
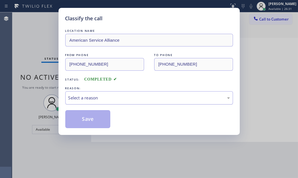
click at [111, 96] on div "Select a reason" at bounding box center [148, 97] width 161 height 6
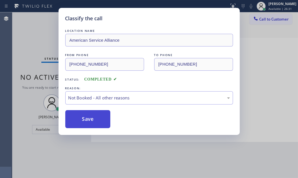
click at [76, 117] on button "Save" at bounding box center [87, 119] width 45 height 18
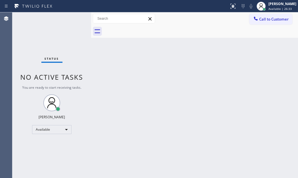
drag, startPoint x: 215, startPoint y: 116, endPoint x: 191, endPoint y: 90, distance: 35.0
click at [214, 116] on div "Back to Dashboard Change Sender ID Customers Technicians Select a contact Outbo…" at bounding box center [194, 94] width 207 height 165
click at [128, 112] on div "Back to Dashboard Change Sender ID Customers Technicians Select a contact Outbo…" at bounding box center [194, 94] width 207 height 165
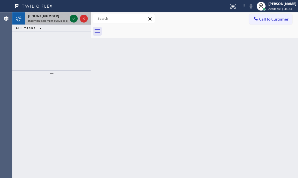
click at [72, 18] on icon at bounding box center [73, 18] width 7 height 7
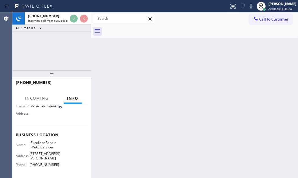
scroll to position [51, 0]
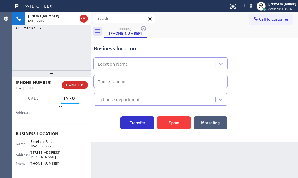
type input "[PHONE_NUMBER]"
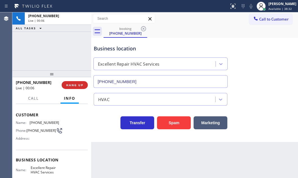
scroll to position [0, 0]
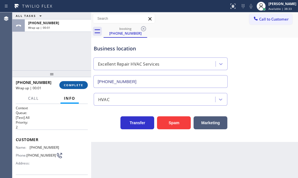
click at [73, 84] on span "COMPLETE" at bounding box center [73, 85] width 19 height 4
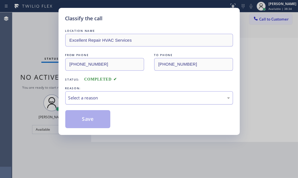
drag, startPoint x: 142, startPoint y: 94, endPoint x: 138, endPoint y: 101, distance: 8.4
click at [142, 94] on div "Select a reason" at bounding box center [148, 97] width 161 height 6
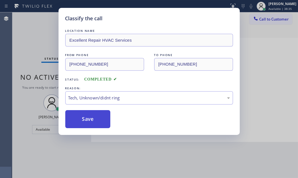
click at [88, 118] on button "Save" at bounding box center [87, 119] width 45 height 18
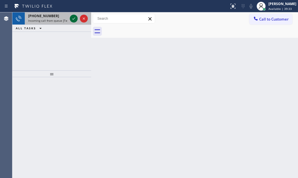
click at [70, 19] on div at bounding box center [74, 18] width 8 height 7
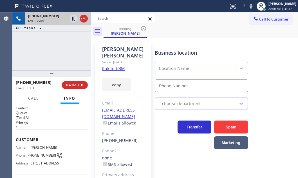
type input "[PHONE_NUMBER]"
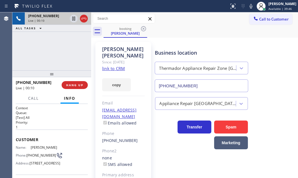
click at [69, 54] on div "[PHONE_NUMBER] Live | 00:10 ALL TASKS ALL TASKS ACTIVE TASKS TASKS IN WRAP UP" at bounding box center [51, 41] width 79 height 58
click at [116, 68] on link "link to CRM" at bounding box center [113, 69] width 23 height 6
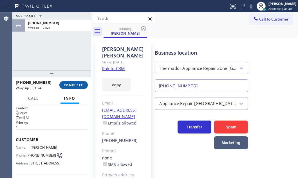
click at [74, 85] on span "COMPLETE" at bounding box center [73, 85] width 19 height 4
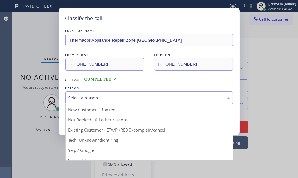
click at [102, 101] on div "Select a reason" at bounding box center [149, 97] width 168 height 13
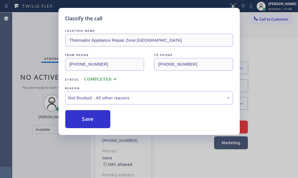
drag, startPoint x: 80, startPoint y: 120, endPoint x: 166, endPoint y: 120, distance: 85.5
click at [82, 120] on button "Save" at bounding box center [87, 119] width 45 height 18
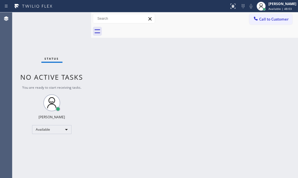
drag, startPoint x: 175, startPoint y: 74, endPoint x: 161, endPoint y: 67, distance: 15.5
click at [175, 72] on div "Back to Dashboard Change Sender ID Customers Technicians Select a contact Outbo…" at bounding box center [194, 94] width 207 height 165
click at [117, 29] on div at bounding box center [200, 31] width 194 height 13
click at [258, 63] on div "Back to Dashboard Change Sender ID Customers Technicians Select a contact Outbo…" at bounding box center [194, 94] width 207 height 165
click at [71, 15] on div "Status No active tasks You are ready to start receiving tasks. [PERSON_NAME] Av…" at bounding box center [51, 94] width 79 height 165
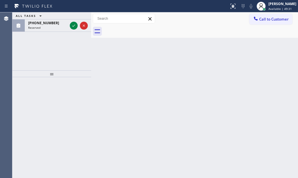
drag, startPoint x: 71, startPoint y: 17, endPoint x: 60, endPoint y: 42, distance: 27.3
click at [72, 17] on div "ALL TASKS ALL TASKS ACTIVE TASKS TASKS IN WRAP UP" at bounding box center [51, 15] width 79 height 7
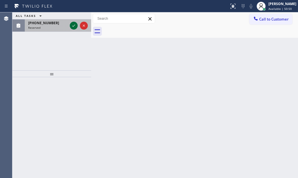
click at [73, 24] on icon at bounding box center [73, 25] width 7 height 7
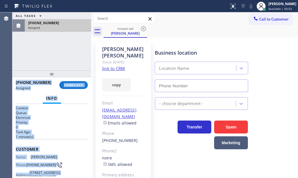
type input "[PHONE_NUMBER]"
click at [54, 125] on p "0" at bounding box center [52, 127] width 72 height 5
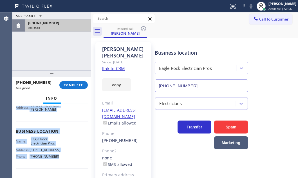
scroll to position [76, 0]
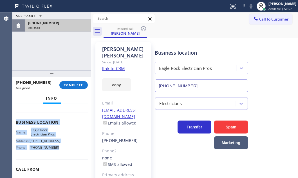
drag, startPoint x: 15, startPoint y: 146, endPoint x: 56, endPoint y: 161, distance: 42.9
click at [56, 161] on div "Context Queue: Electrical Priority: 0 Task Age: [DEMOGRAPHIC_DATA] minute(s) Cu…" at bounding box center [52, 115] width 72 height 172
copy div "Customer Name: [PERSON_NAME] Phone: [PHONE_NUMBER] Address: [STREET_ADDRESS][PE…"
click at [77, 84] on span "COMPLETE" at bounding box center [73, 85] width 19 height 4
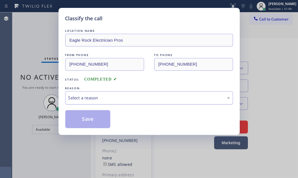
click at [136, 101] on div "Select a reason" at bounding box center [149, 97] width 168 height 13
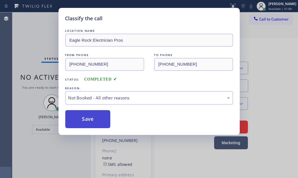
click at [90, 119] on button "Save" at bounding box center [87, 119] width 45 height 18
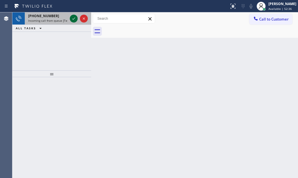
click at [75, 19] on icon at bounding box center [73, 18] width 7 height 7
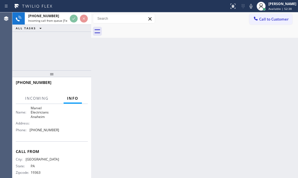
scroll to position [76, 0]
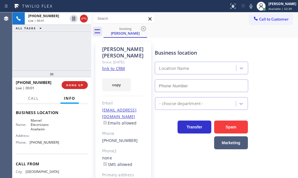
type input "[PHONE_NUMBER]"
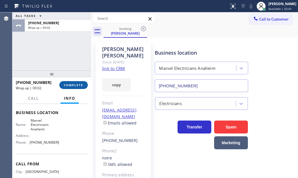
click at [80, 84] on span "COMPLETE" at bounding box center [73, 85] width 19 height 4
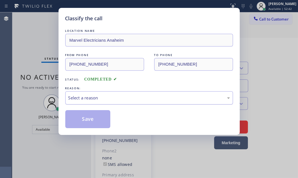
click at [132, 96] on div "Select a reason" at bounding box center [148, 97] width 161 height 6
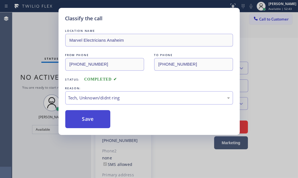
click at [96, 121] on button "Save" at bounding box center [87, 119] width 45 height 18
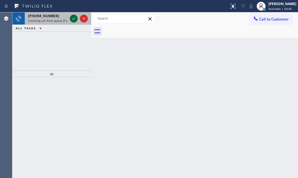
click at [73, 19] on icon at bounding box center [73, 18] width 7 height 7
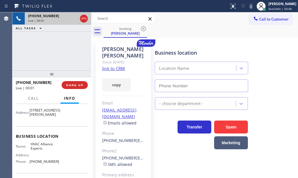
scroll to position [51, 0]
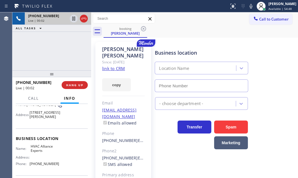
type input "[PHONE_NUMBER]"
click at [120, 66] on link "link to CRM" at bounding box center [113, 69] width 23 height 6
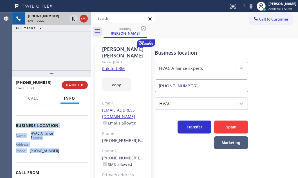
scroll to position [76, 0]
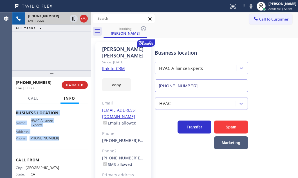
drag, startPoint x: 15, startPoint y: 110, endPoint x: 62, endPoint y: 155, distance: 65.2
click at [56, 157] on div "Context Queue: [Test] All Priority: 1 Customer Name: [PERSON_NAME] Phone: [PHON…" at bounding box center [51, 141] width 79 height 74
click at [72, 17] on icon at bounding box center [73, 18] width 7 height 7
click at [75, 18] on icon at bounding box center [73, 18] width 7 height 7
click at [82, 19] on icon at bounding box center [83, 18] width 7 height 7
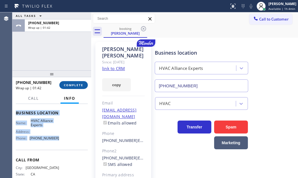
click at [69, 84] on span "COMPLETE" at bounding box center [73, 85] width 19 height 4
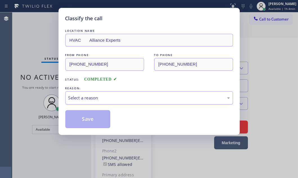
click at [120, 96] on div "Select a reason" at bounding box center [148, 97] width 161 height 6
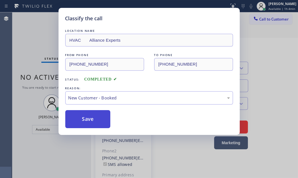
click at [84, 119] on button "Save" at bounding box center [87, 119] width 45 height 18
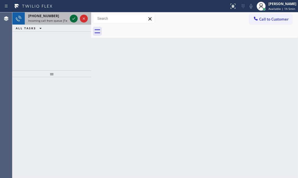
click at [71, 19] on icon at bounding box center [73, 18] width 7 height 7
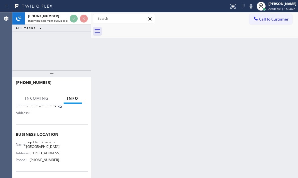
scroll to position [76, 0]
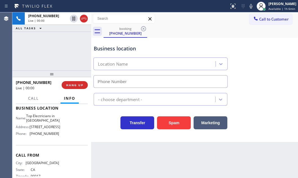
type input "[PHONE_NUMBER]"
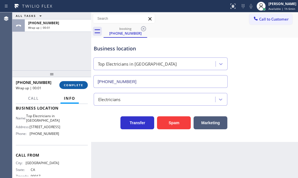
click at [73, 84] on span "COMPLETE" at bounding box center [73, 85] width 19 height 4
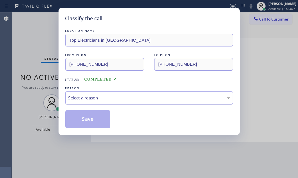
click at [135, 96] on div "Select a reason" at bounding box center [148, 97] width 161 height 6
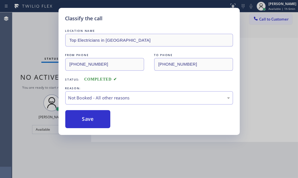
drag, startPoint x: 82, startPoint y: 118, endPoint x: 287, endPoint y: 145, distance: 206.9
click at [82, 118] on button "Save" at bounding box center [87, 119] width 45 height 18
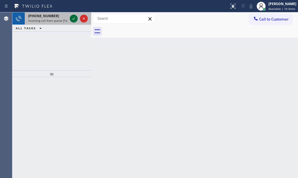
click at [71, 21] on icon at bounding box center [73, 18] width 7 height 7
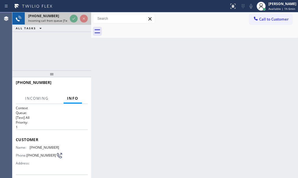
click at [75, 22] on div at bounding box center [79, 18] width 20 height 12
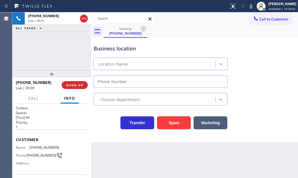
type input "[PHONE_NUMBER]"
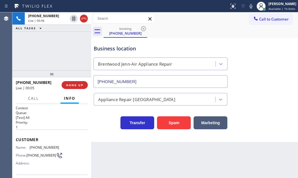
click at [63, 48] on div "[PHONE_NUMBER] Live | 00:06 ALL TASKS ALL TASKS ACTIVE TASKS TASKS IN WRAP UP" at bounding box center [51, 41] width 79 height 58
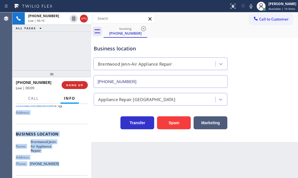
scroll to position [51, 0]
drag, startPoint x: 15, startPoint y: 136, endPoint x: 56, endPoint y: 163, distance: 48.2
click at [56, 163] on div "Context Queue: [Test] All Priority: 1 Customer Name: [PHONE_NUMBER] Phone: [PHO…" at bounding box center [52, 136] width 72 height 163
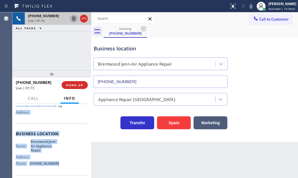
click at [72, 19] on icon at bounding box center [73, 19] width 3 height 4
click at [76, 20] on icon at bounding box center [73, 18] width 7 height 7
click at [83, 20] on icon at bounding box center [83, 18] width 7 height 7
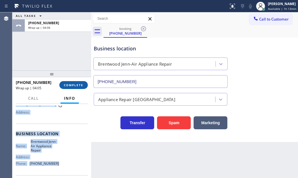
click at [69, 84] on span "COMPLETE" at bounding box center [73, 85] width 19 height 4
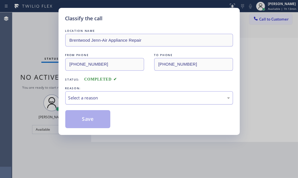
drag, startPoint x: 112, startPoint y: 93, endPoint x: 112, endPoint y: 96, distance: 3.4
click at [112, 94] on div "Select a reason" at bounding box center [149, 97] width 168 height 13
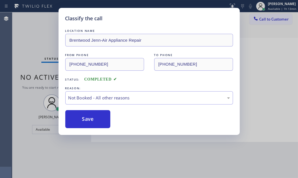
drag, startPoint x: 86, startPoint y: 118, endPoint x: 281, endPoint y: 105, distance: 196.1
click at [91, 118] on button "Save" at bounding box center [87, 119] width 45 height 18
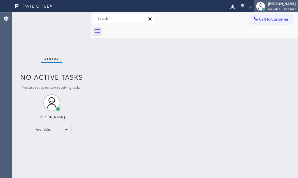
click at [267, 6] on div "[PERSON_NAME] Available | 1h 14min" at bounding box center [282, 6] width 31 height 10
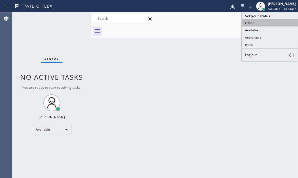
click at [258, 22] on button "Offline" at bounding box center [270, 22] width 56 height 7
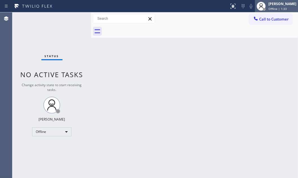
click at [268, 6] on div "[PERSON_NAME]" at bounding box center [282, 3] width 28 height 5
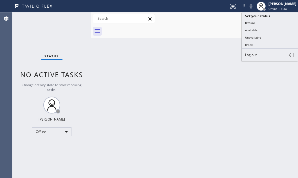
drag, startPoint x: 254, startPoint y: 54, endPoint x: 267, endPoint y: 57, distance: 13.3
click at [254, 54] on span "Log out" at bounding box center [251, 54] width 12 height 5
